Goal: Task Accomplishment & Management: Complete application form

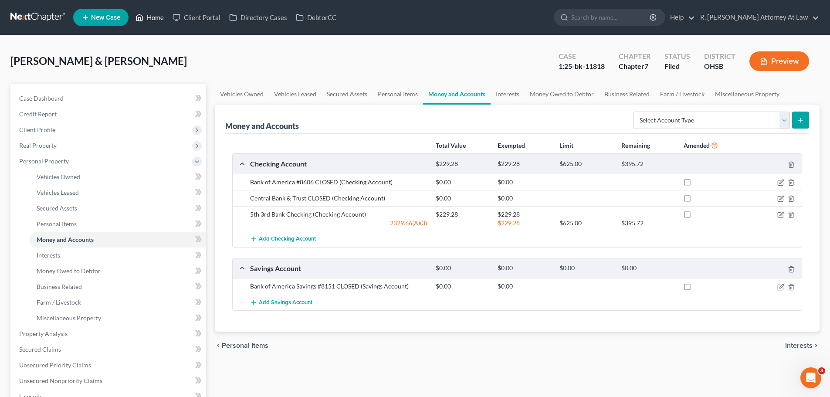
click at [146, 17] on link "Home" at bounding box center [149, 18] width 37 height 16
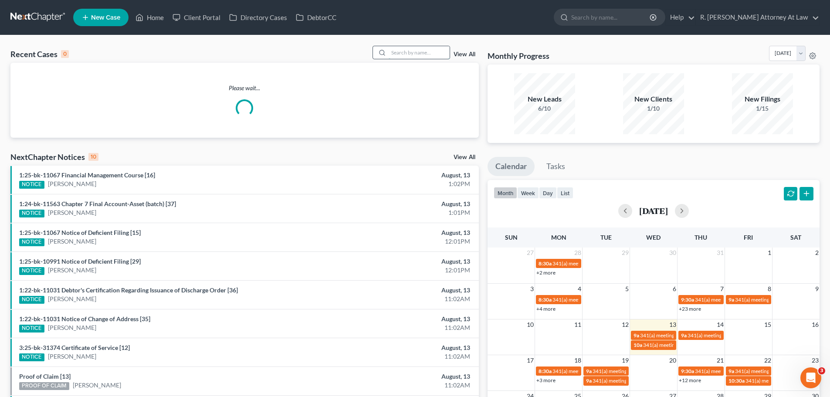
click at [405, 51] on input "search" at bounding box center [419, 52] width 61 height 13
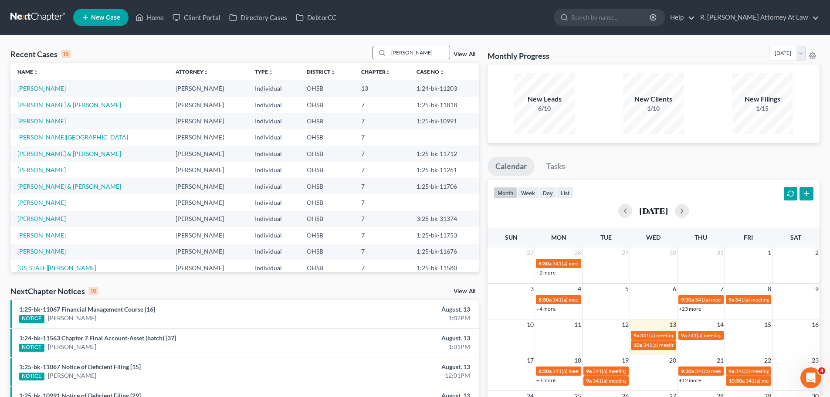
type input "[PERSON_NAME]"
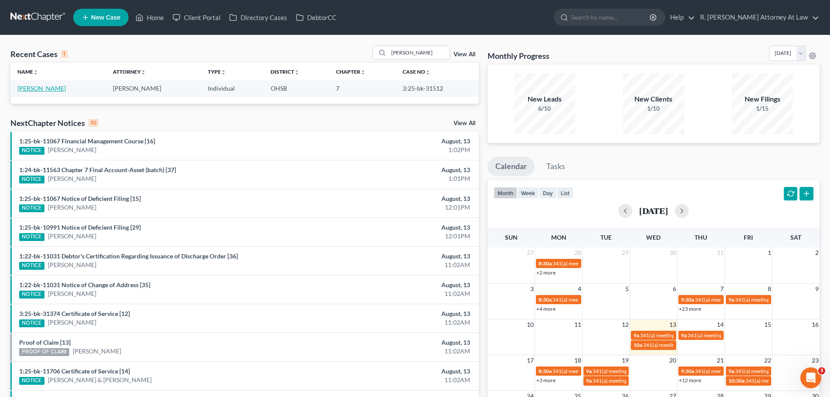
click at [34, 91] on link "[PERSON_NAME]" at bounding box center [41, 88] width 48 height 7
click at [38, 89] on link "[PERSON_NAME]" at bounding box center [41, 88] width 48 height 7
click at [35, 88] on link "[PERSON_NAME]" at bounding box center [41, 88] width 48 height 7
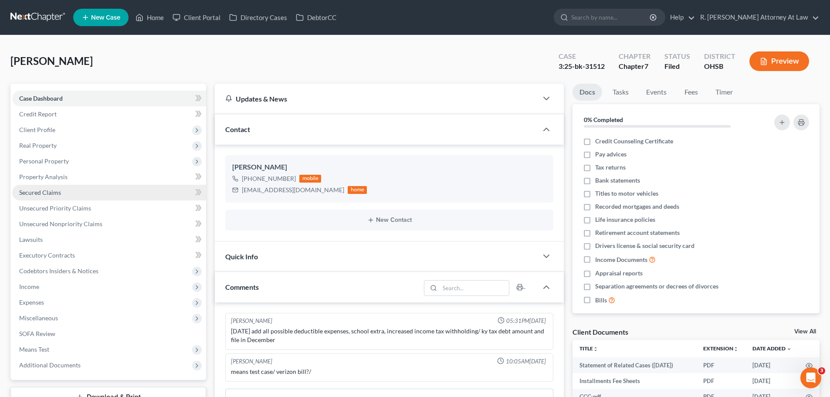
click at [21, 190] on span "Secured Claims" at bounding box center [40, 192] width 42 height 7
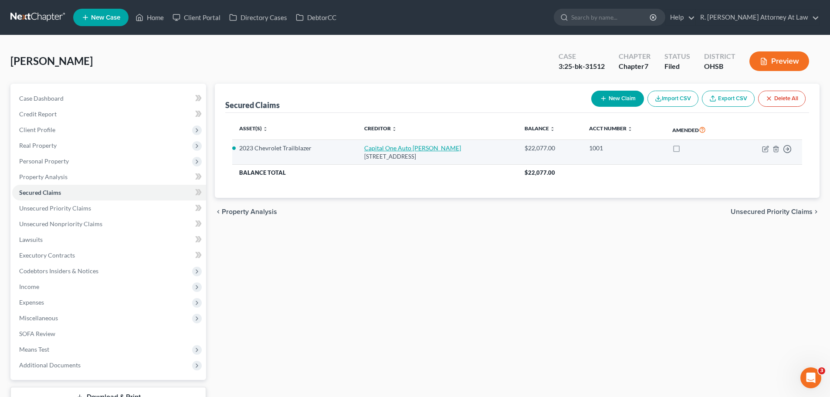
click at [381, 145] on link "Capital One Auto [PERSON_NAME]" at bounding box center [412, 147] width 97 height 7
select select "45"
select select "2"
select select "0"
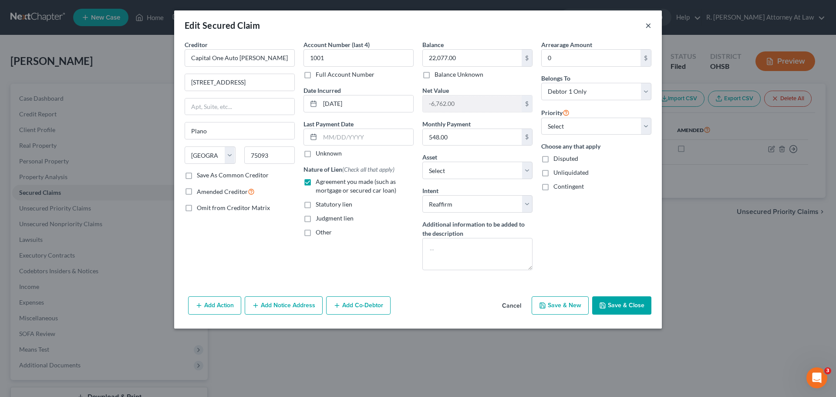
click at [648, 24] on button "×" at bounding box center [649, 25] width 6 height 10
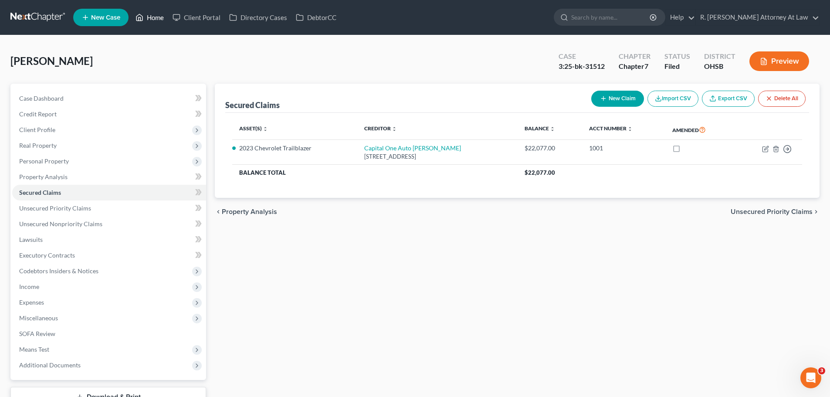
click at [154, 17] on link "Home" at bounding box center [149, 18] width 37 height 16
